Goal: Task Accomplishment & Management: Manage account settings

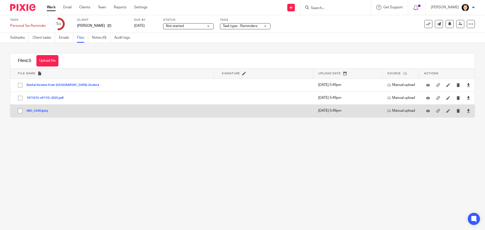
click at [47, 111] on button "IMG_5438.jpeg" at bounding box center [39, 111] width 25 height 4
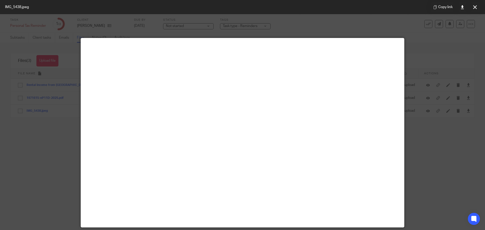
click at [48, 115] on div at bounding box center [242, 115] width 485 height 230
click at [476, 6] on icon at bounding box center [476, 7] width 4 height 4
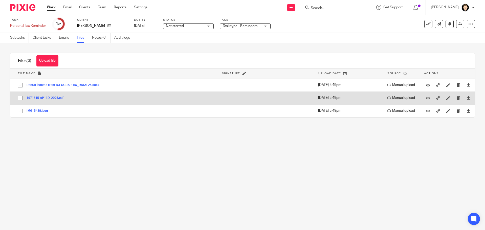
click at [54, 97] on button "1971615-eP11D-2025.pdf" at bounding box center [47, 98] width 41 height 4
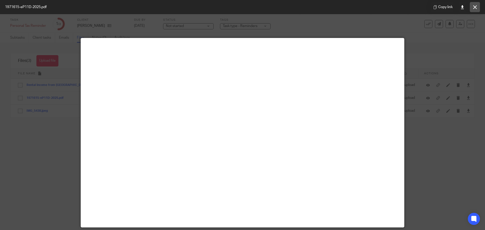
click at [477, 8] on icon at bounding box center [476, 7] width 4 height 4
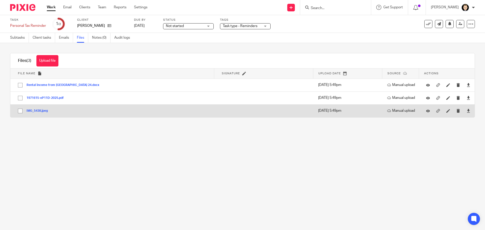
click at [36, 112] on button "IMG_5438.jpeg" at bounding box center [39, 111] width 25 height 4
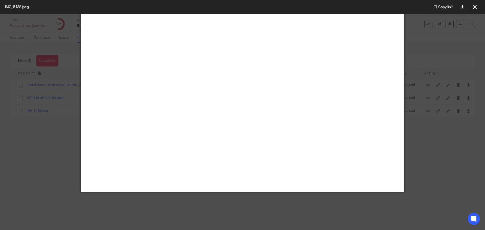
scroll to position [277, 0]
click at [52, 110] on div at bounding box center [242, 115] width 485 height 230
click at [473, 9] on button at bounding box center [475, 7] width 10 height 10
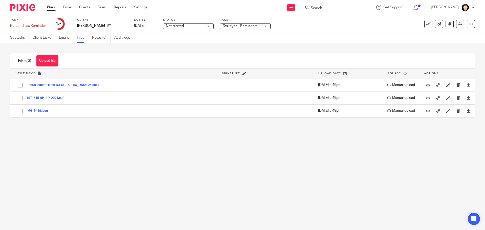
click at [84, 40] on link "Files" at bounding box center [82, 38] width 11 height 10
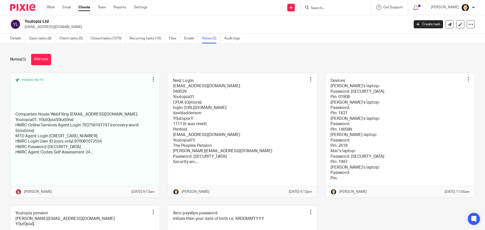
click at [89, 7] on link "Clients" at bounding box center [84, 7] width 12 height 5
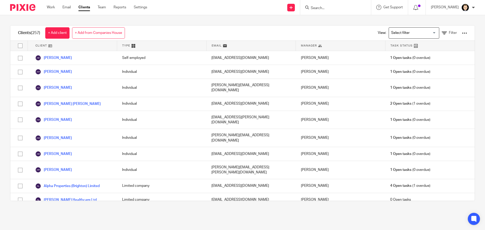
click at [338, 8] on input "Search" at bounding box center [334, 8] width 46 height 5
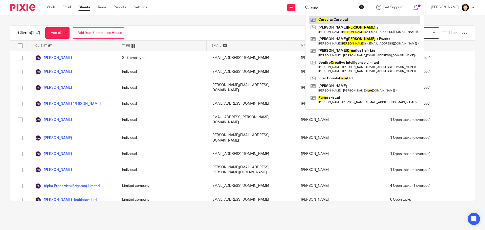
type input "cure"
click at [353, 17] on link at bounding box center [365, 20] width 111 height 8
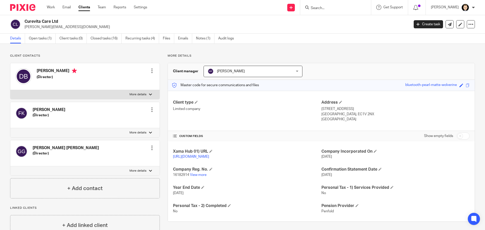
click at [457, 137] on input "checkbox" at bounding box center [463, 136] width 13 height 7
checkbox input "true"
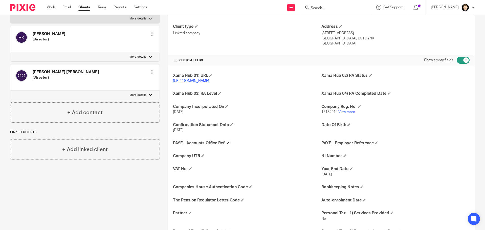
scroll to position [101, 0]
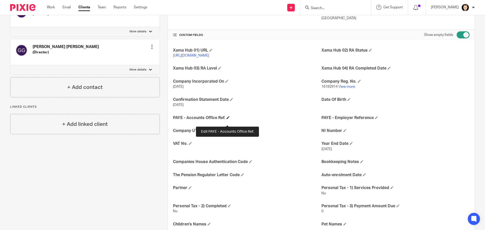
click at [229, 119] on span at bounding box center [228, 117] width 3 height 3
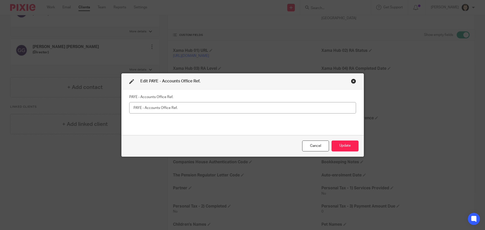
click at [230, 111] on input "text" at bounding box center [242, 107] width 227 height 11
type input "475PB01753554"
click at [344, 147] on button "Update" at bounding box center [345, 146] width 27 height 11
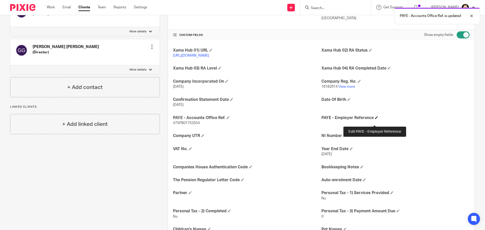
click at [375, 119] on span at bounding box center [376, 117] width 3 height 3
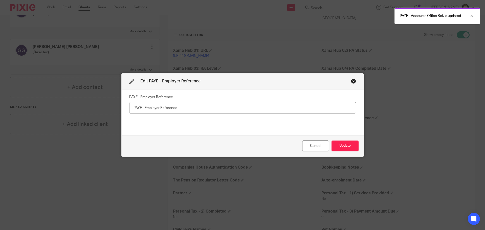
click at [241, 109] on input "text" at bounding box center [242, 107] width 227 height 11
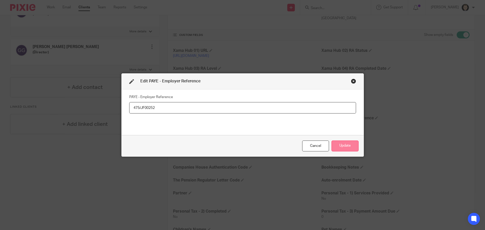
type input "475/JF00252"
click at [348, 146] on button "Update" at bounding box center [345, 146] width 27 height 11
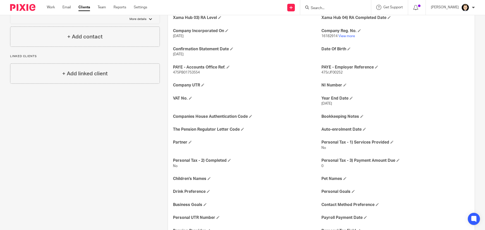
scroll to position [0, 0]
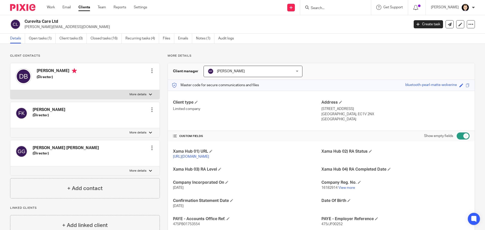
click at [327, 7] on input "Search" at bounding box center [334, 8] width 46 height 5
type input "intrer"
click at [362, 21] on link at bounding box center [353, 20] width 87 height 8
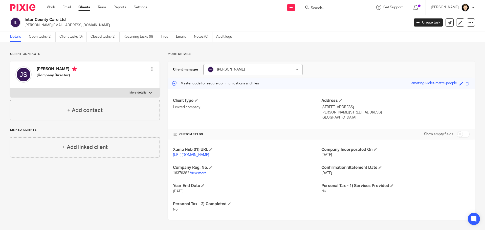
scroll to position [7, 0]
click at [460, 131] on input "checkbox" at bounding box center [463, 134] width 13 height 7
checkbox input "true"
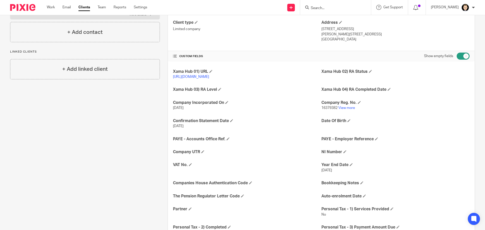
scroll to position [83, 0]
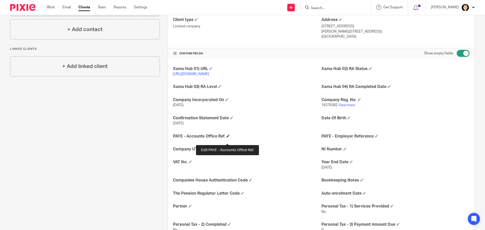
click at [227, 138] on span at bounding box center [228, 136] width 3 height 3
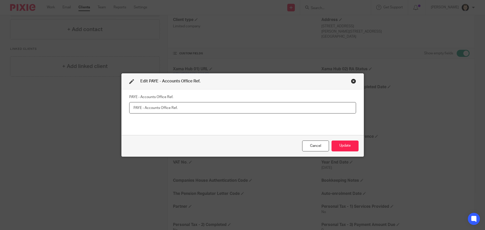
click at [239, 113] on input "text" at bounding box center [242, 107] width 227 height 11
paste input "120PE03578332"
type input "120PE03578332"
click at [336, 145] on button "Update" at bounding box center [345, 146] width 27 height 11
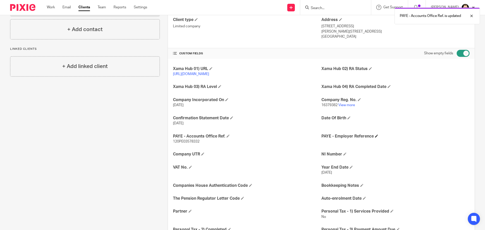
click at [377, 139] on h4 "PAYE - Employer Reference" at bounding box center [396, 136] width 148 height 5
click at [375, 138] on span at bounding box center [376, 136] width 3 height 3
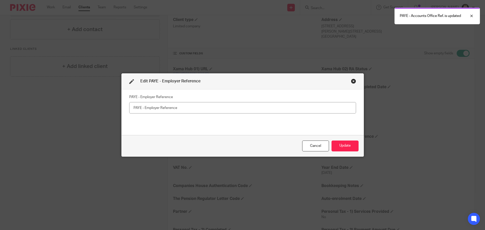
click at [172, 107] on input "text" at bounding box center [242, 107] width 227 height 11
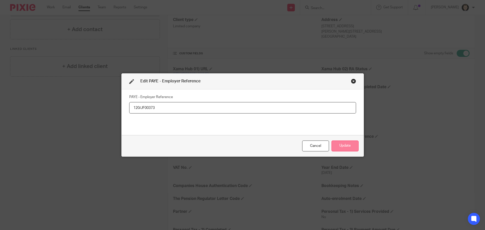
type input "120/JF00373"
click at [339, 146] on button "Update" at bounding box center [345, 146] width 27 height 11
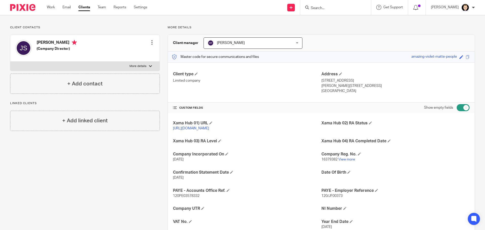
scroll to position [0, 0]
